Goal: Book appointment/travel/reservation

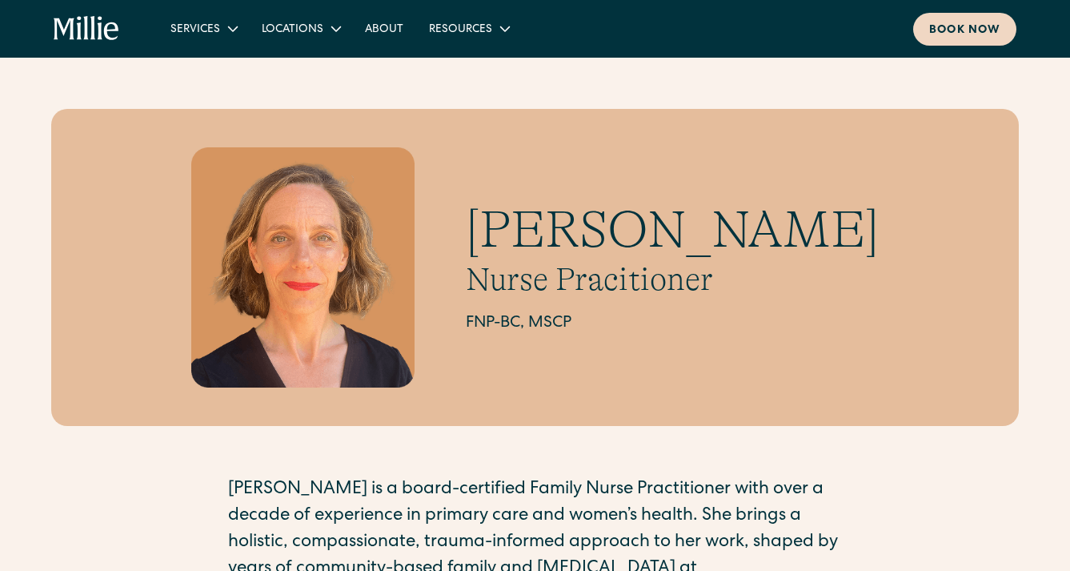
click at [967, 38] on div "Book now" at bounding box center [964, 30] width 71 height 17
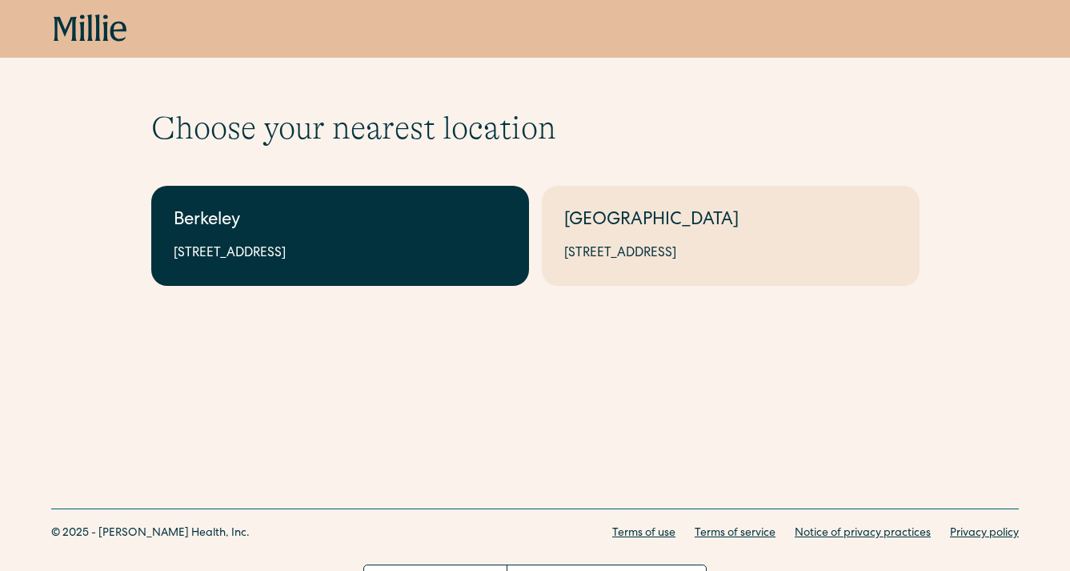
click at [425, 235] on link "Berkeley 2999 Regent St, Suite 524, Berkeley, CA 94705" at bounding box center [340, 236] width 378 height 100
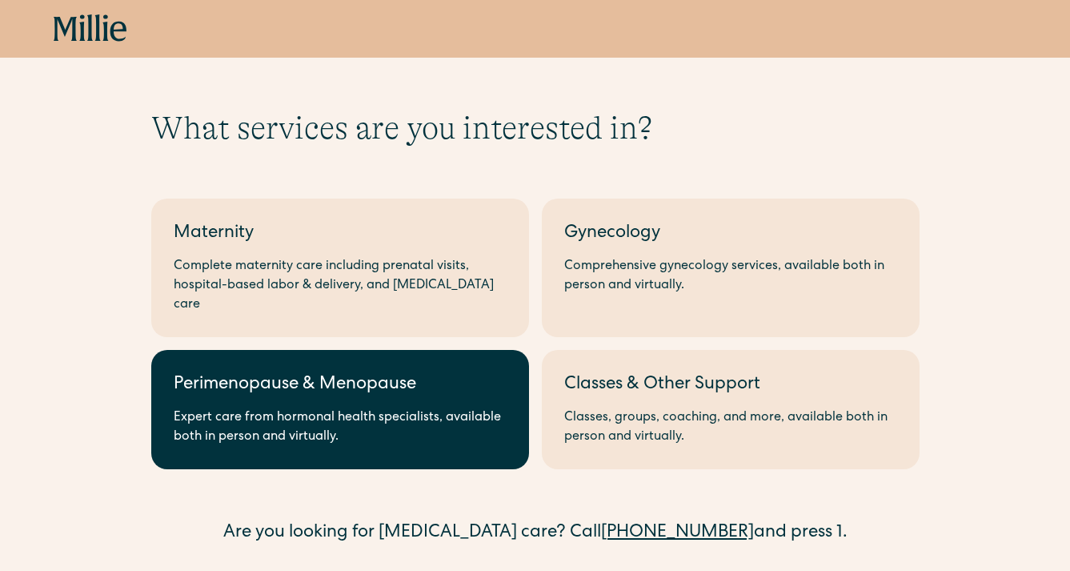
click at [407, 372] on div "Perimenopause & Menopause" at bounding box center [340, 385] width 333 height 26
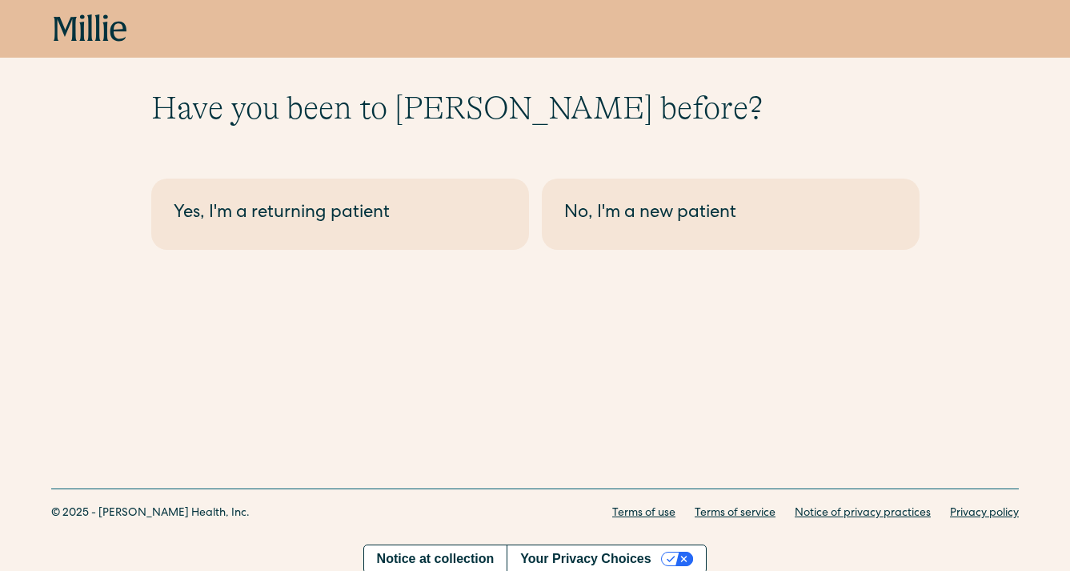
scroll to position [23, 0]
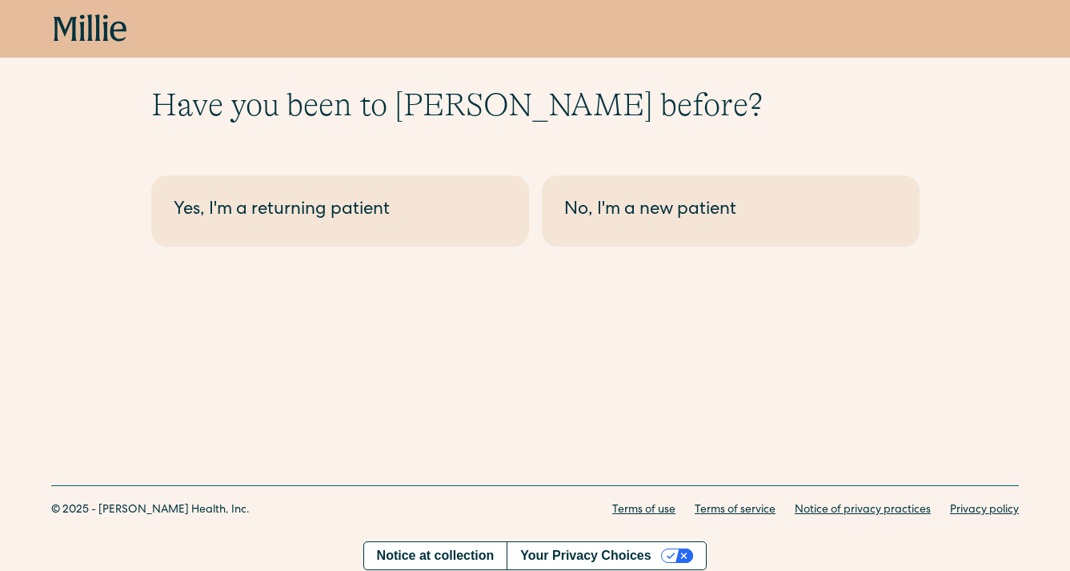
click at [611, 173] on div "Berkeley - Perimenopause Yes, I'm a returning patient No, I'm a new patient" at bounding box center [535, 204] width 768 height 84
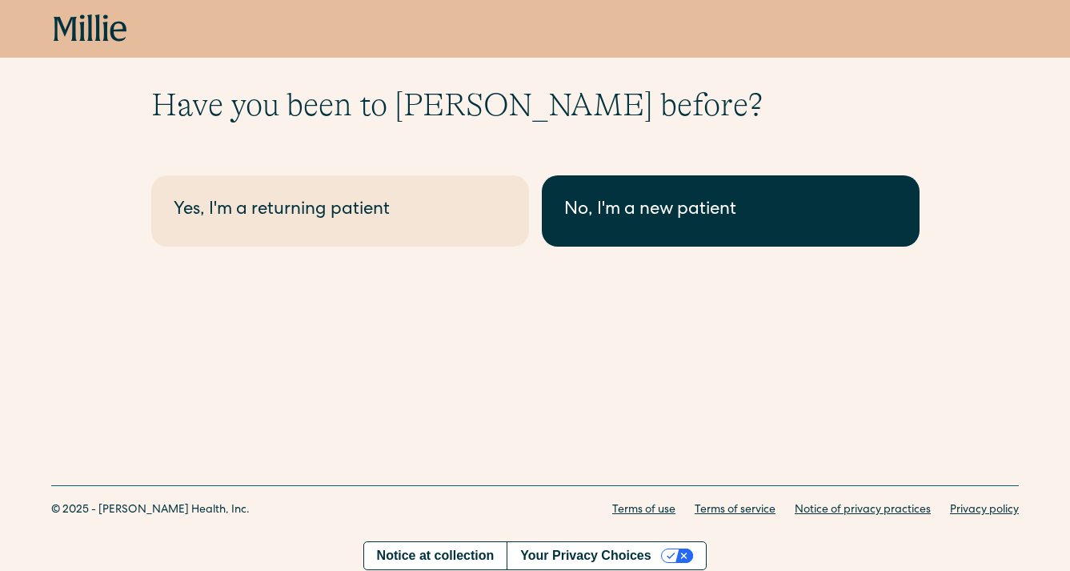
click at [616, 206] on div "No, I'm a new patient" at bounding box center [730, 211] width 333 height 26
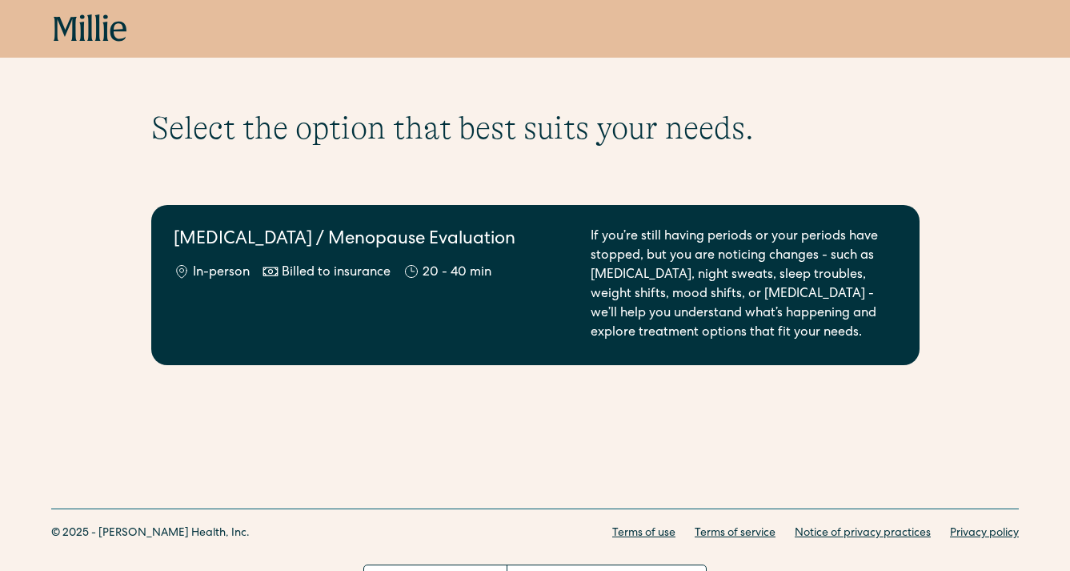
scroll to position [29, 0]
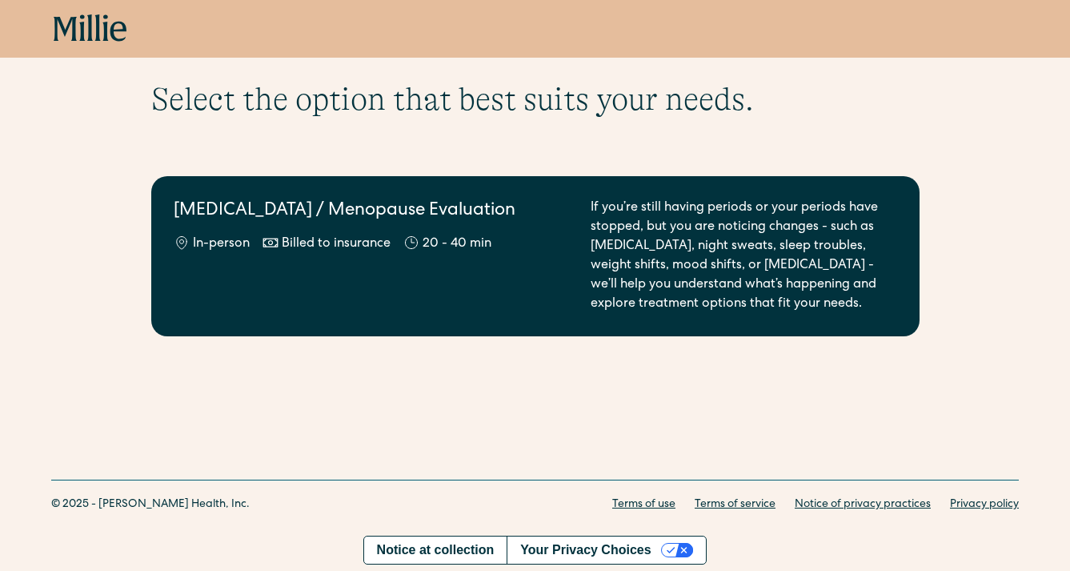
click at [501, 214] on h2 "Perimenopause / Menopause Evaluation" at bounding box center [373, 211] width 398 height 26
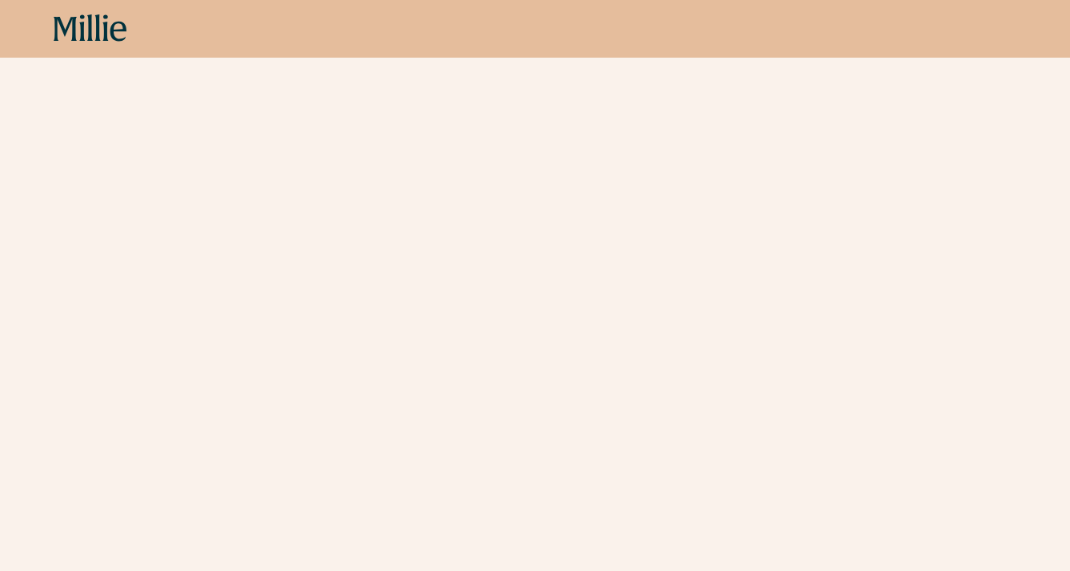
scroll to position [413, 0]
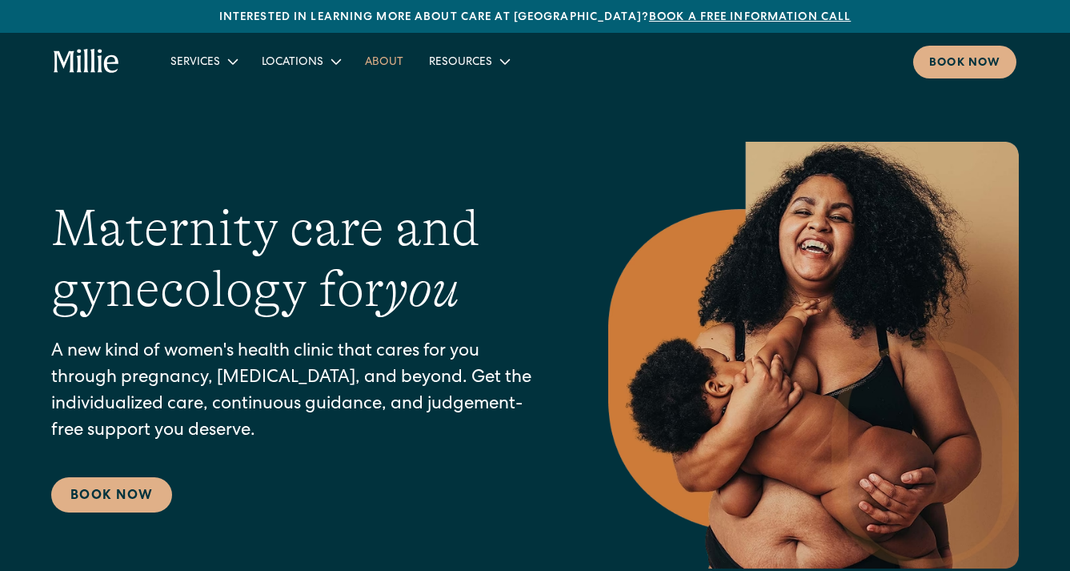
drag, startPoint x: 362, startPoint y: 66, endPoint x: 254, endPoint y: 70, distance: 108.1
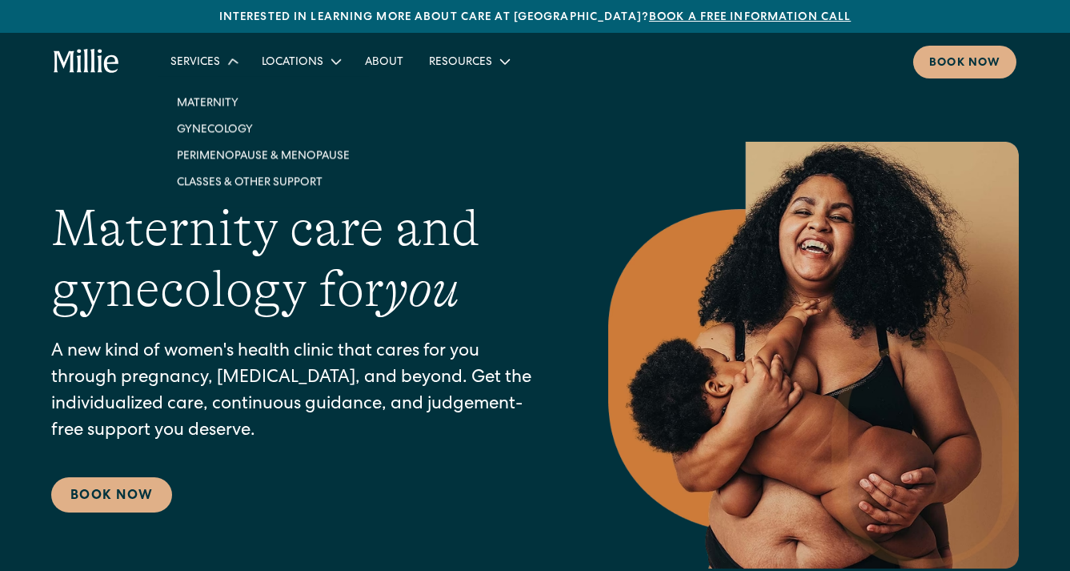
click at [230, 57] on icon at bounding box center [233, 61] width 22 height 22
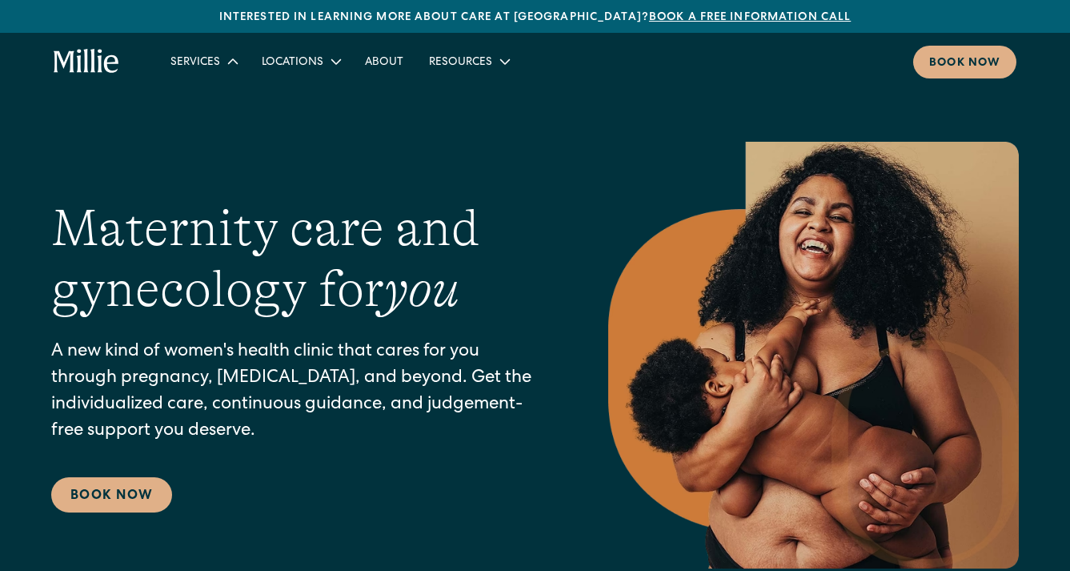
click at [230, 57] on icon at bounding box center [232, 61] width 19 height 19
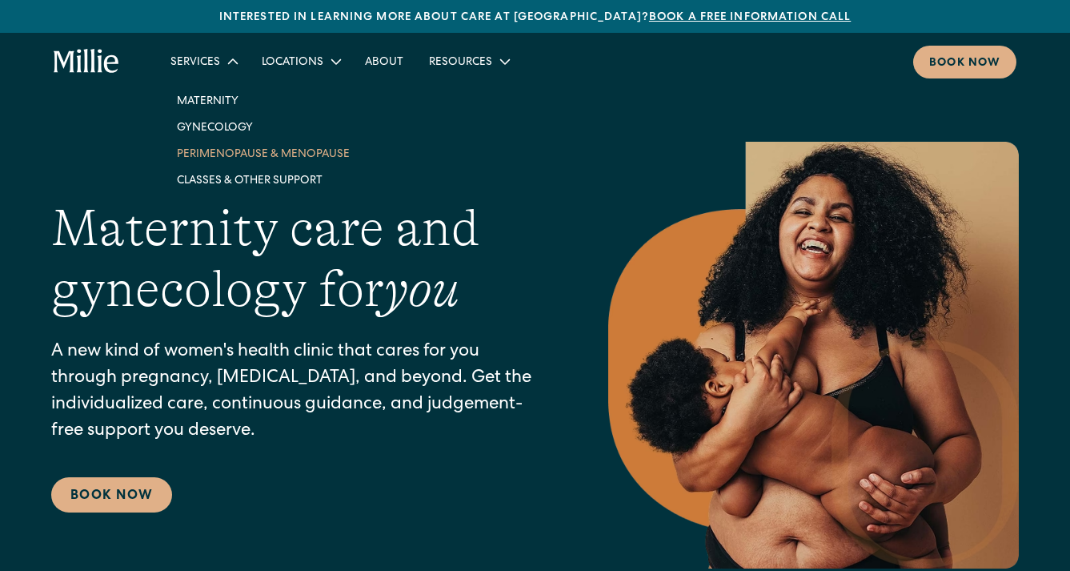
click at [218, 146] on link "Perimenopause & Menopause" at bounding box center [263, 153] width 198 height 26
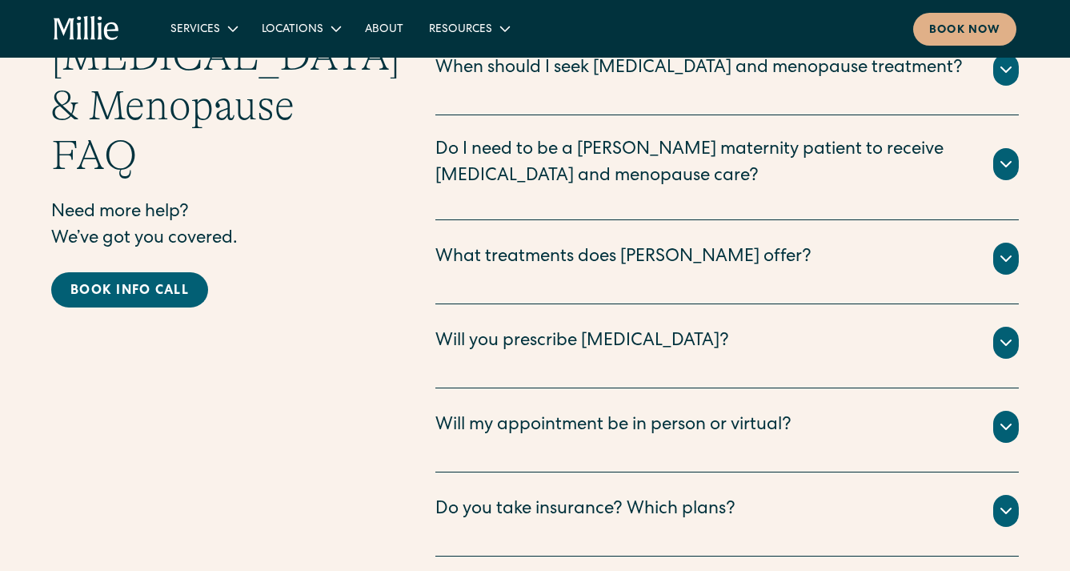
scroll to position [4500, 0]
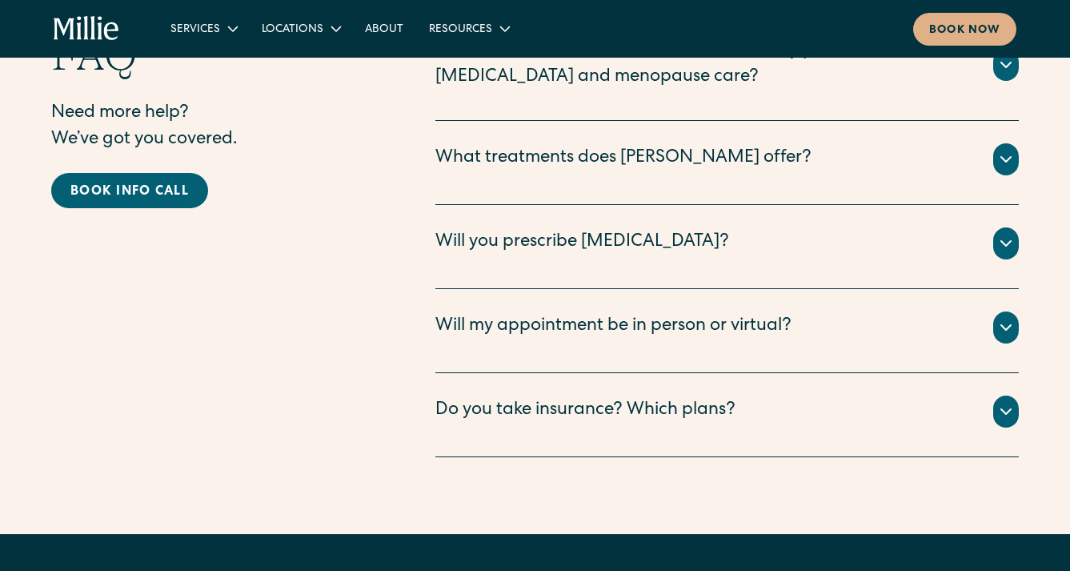
click at [596, 230] on div "Will you prescribe [MEDICAL_DATA]?" at bounding box center [582, 243] width 294 height 26
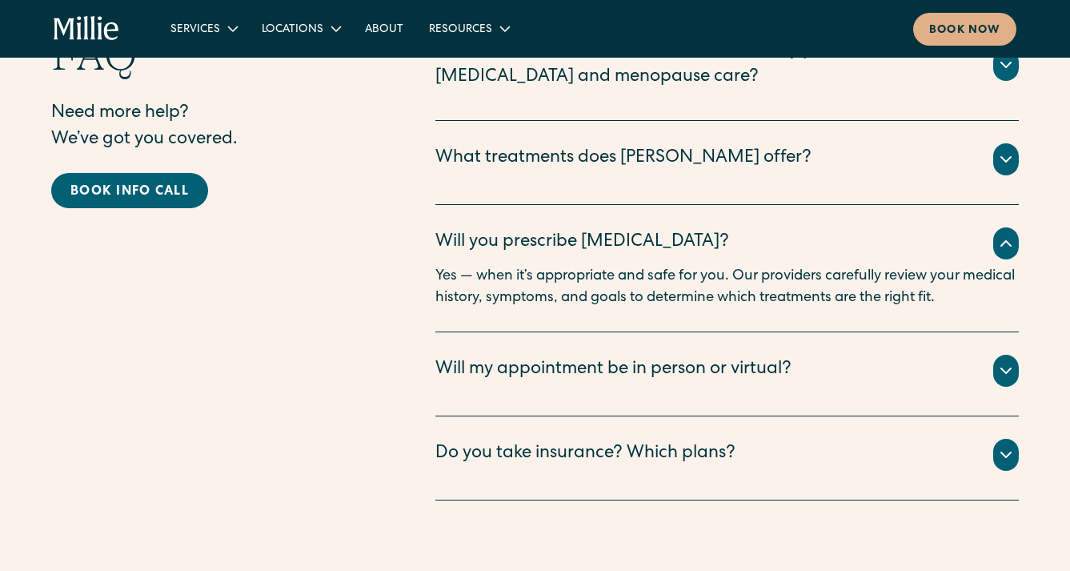
click at [591, 230] on div "Will you prescribe hormone therapy?" at bounding box center [582, 243] width 294 height 26
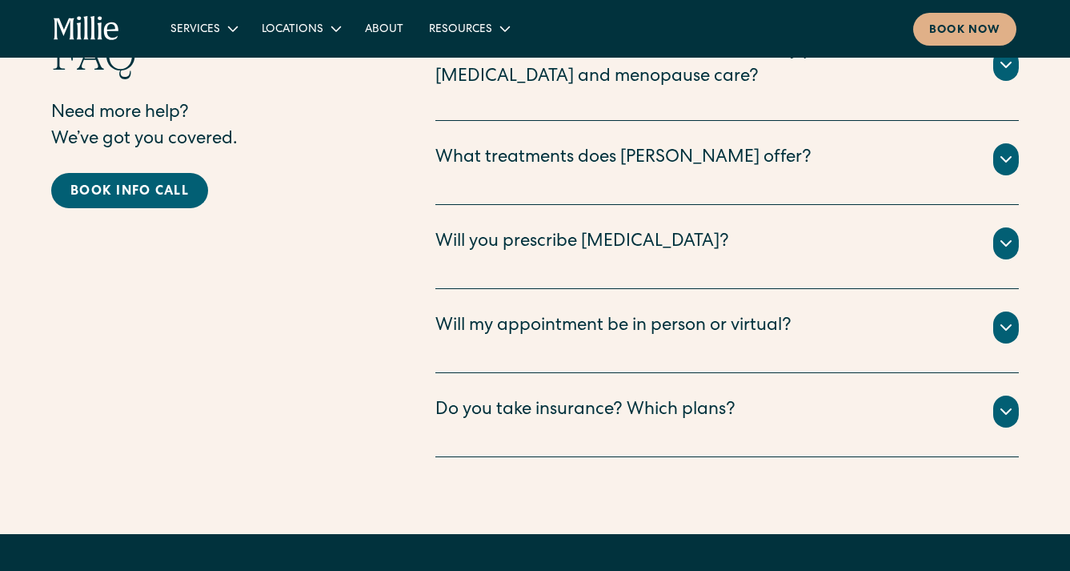
click at [591, 289] on div "Will my appointment be in person or virtual? Many perimenopause and menopause v…" at bounding box center [726, 331] width 583 height 84
click at [591, 314] on div "Will my appointment be in person or virtual?" at bounding box center [613, 327] width 356 height 26
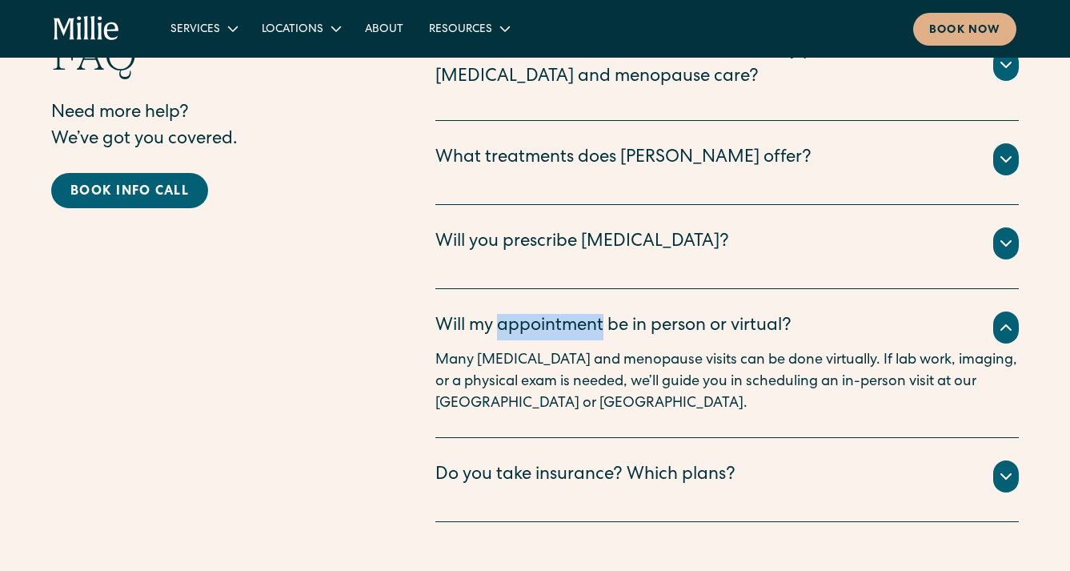
click at [556, 314] on div "Will my appointment be in person or virtual?" at bounding box center [613, 327] width 356 height 26
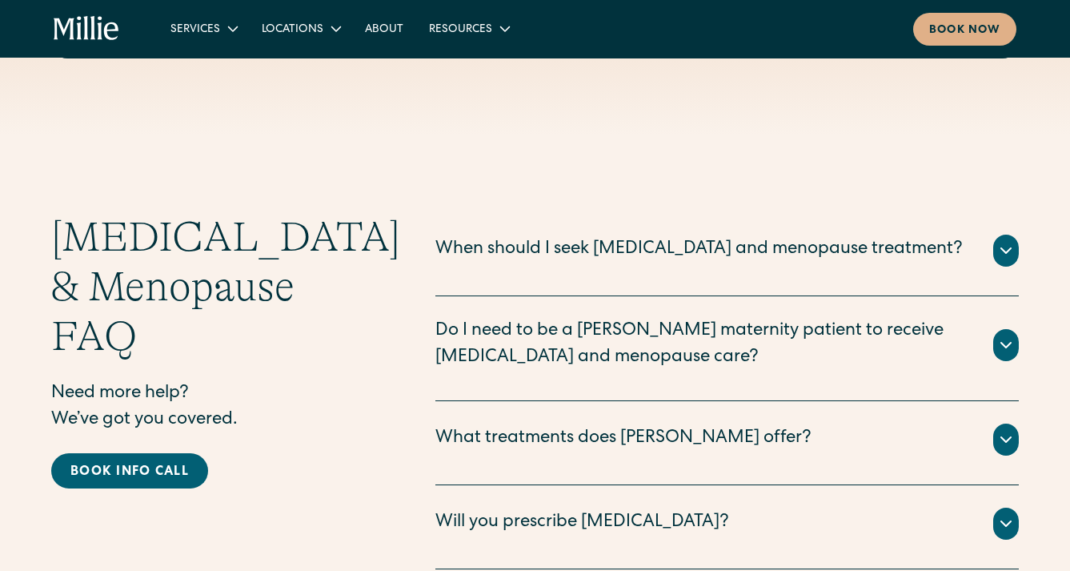
scroll to position [4219, 0]
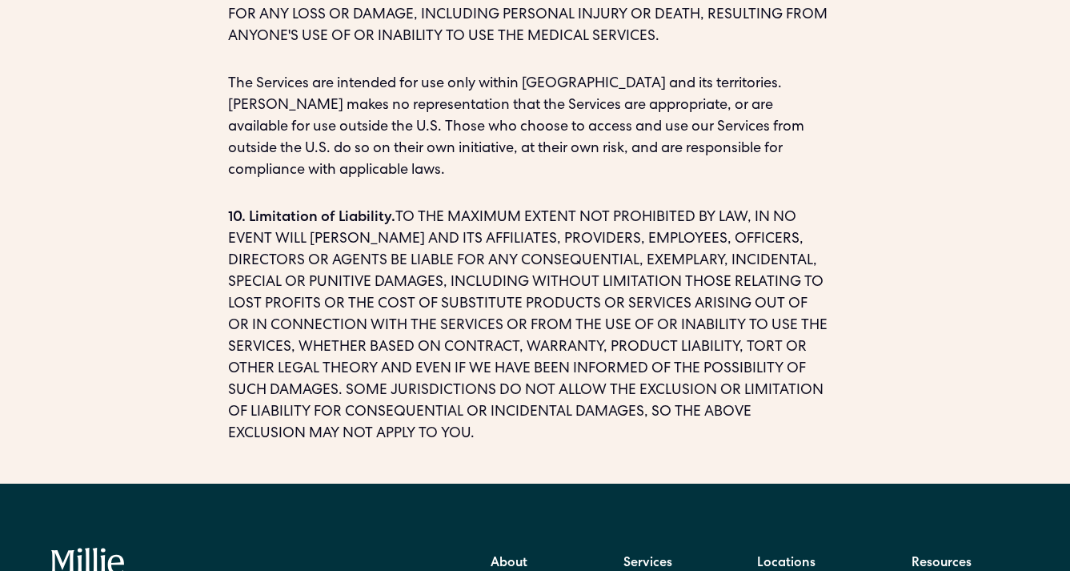
scroll to position [3150, 0]
